Goal: Find contact information: Find contact information

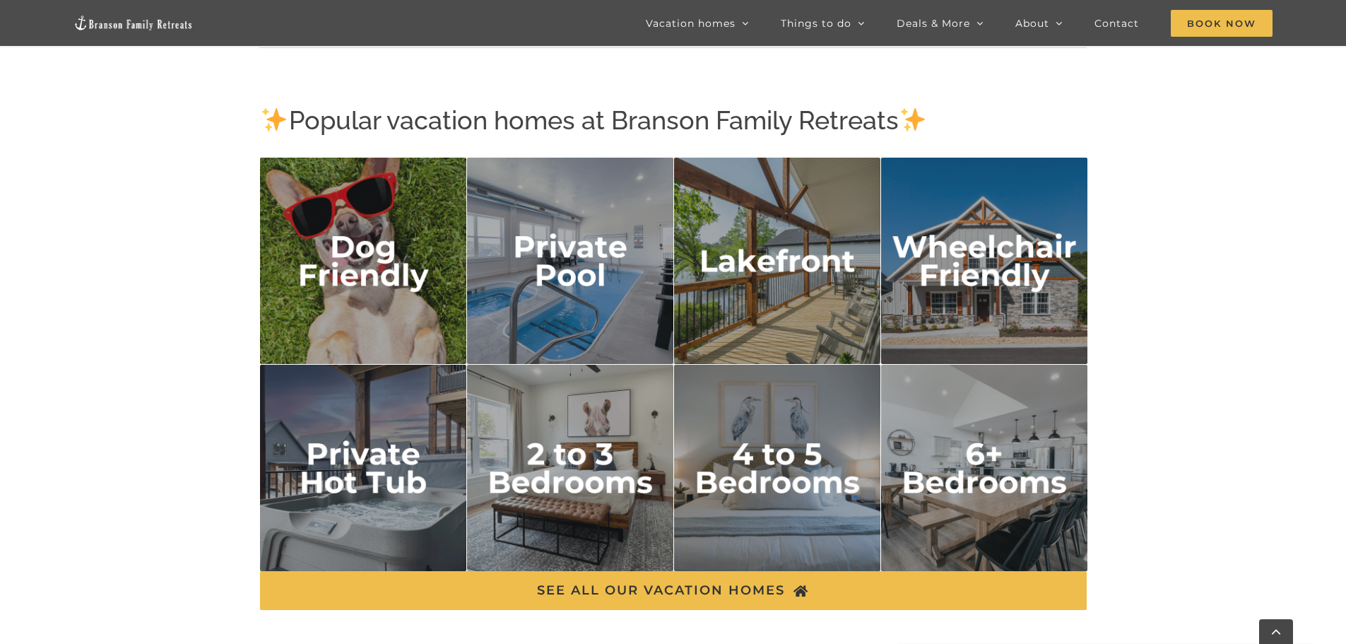
scroll to position [2260, 0]
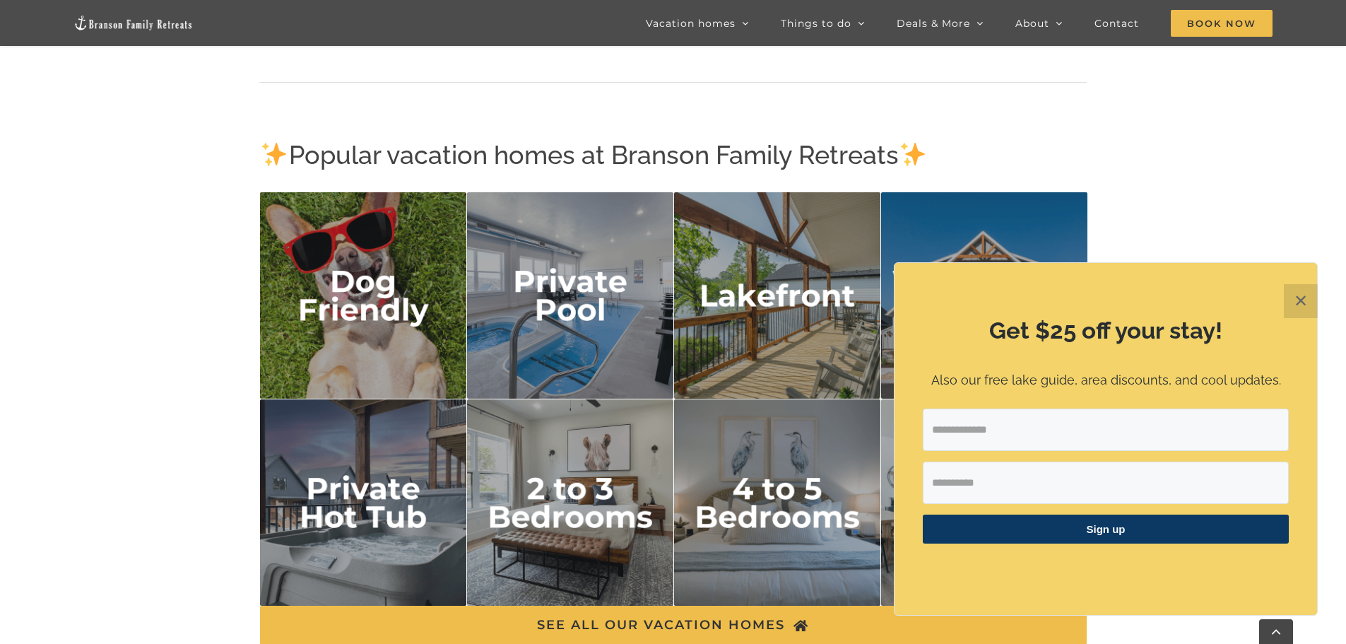
click at [930, 462] on div "Get $25 off your stay! Also our free lake guide, area discounts, and cool updat…" at bounding box center [1105, 439] width 422 height 352
drag, startPoint x: 1312, startPoint y: 302, endPoint x: 1284, endPoint y: 306, distance: 27.9
click at [1311, 302] on button "✕" at bounding box center [1301, 301] width 34 height 34
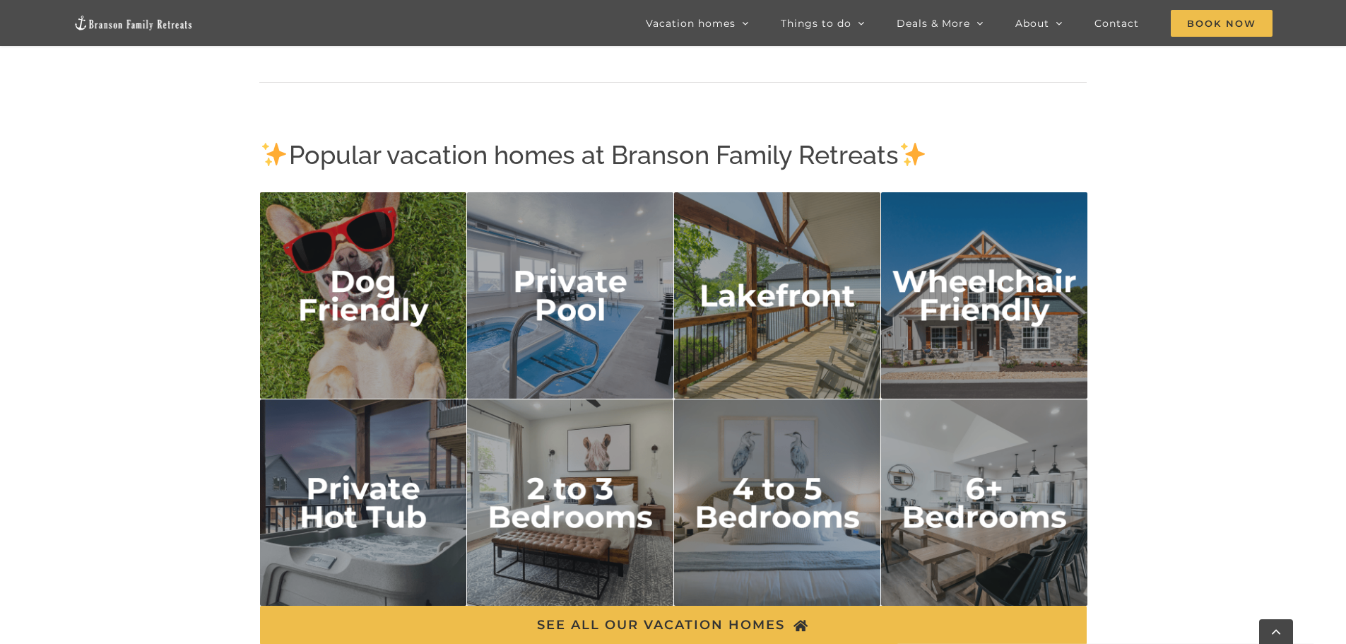
click at [833, 292] on img "lakefront" at bounding box center [777, 295] width 207 height 207
click at [829, 297] on img "lakefront" at bounding box center [777, 295] width 207 height 207
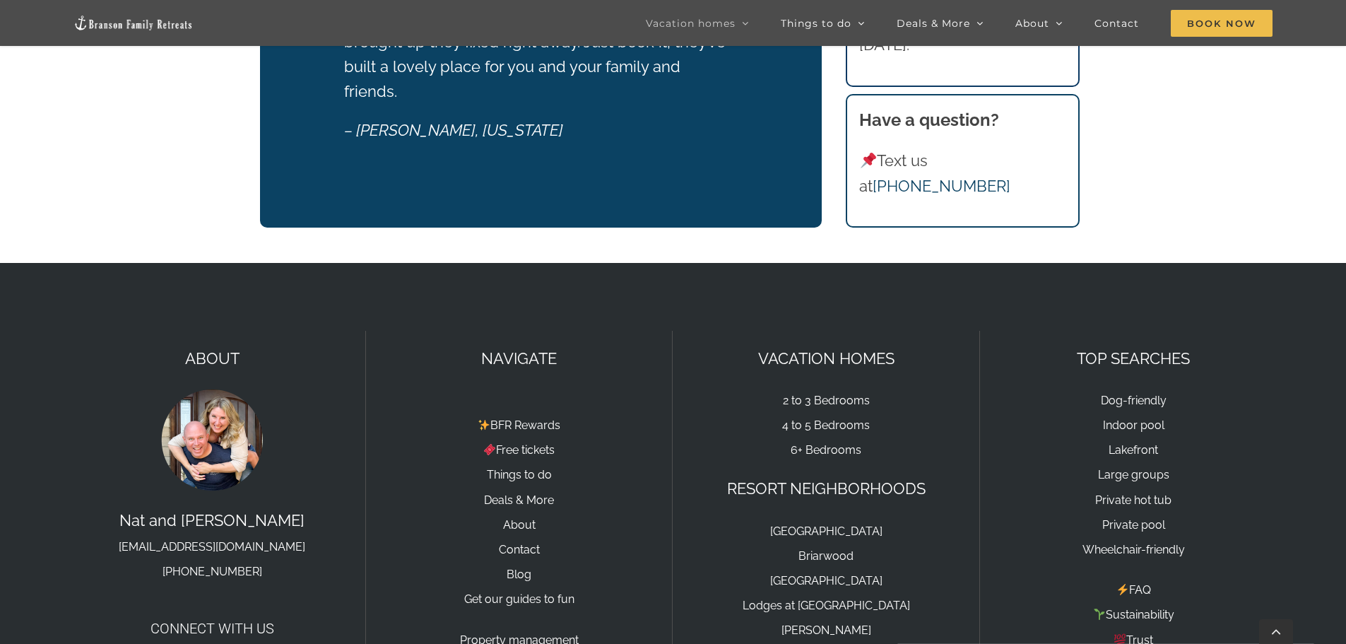
scroll to position [1944, 0]
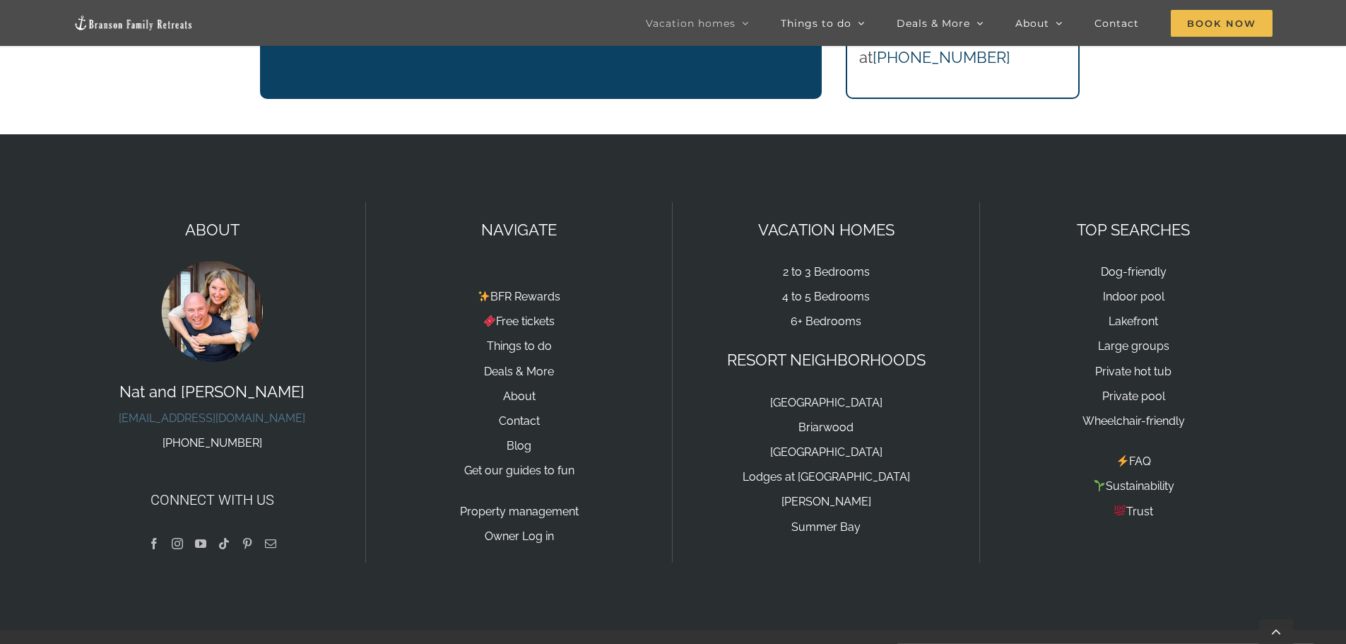
click at [252, 411] on link "[EMAIL_ADDRESS][DOMAIN_NAME]" at bounding box center [212, 417] width 186 height 13
click at [271, 489] on h4 "Connect with us" at bounding box center [212, 499] width 278 height 21
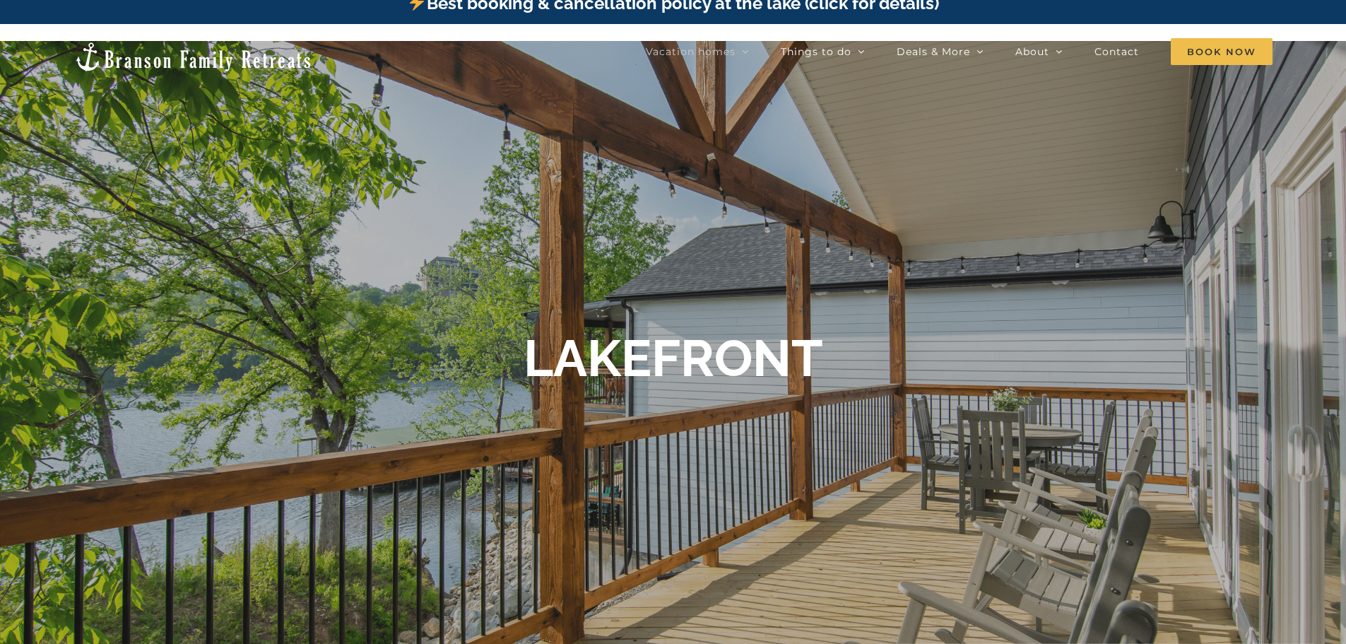
scroll to position [0, 0]
